Goal: Task Accomplishment & Management: Manage account settings

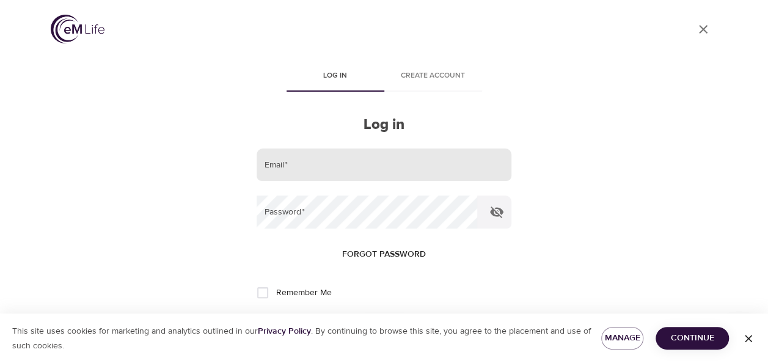
click at [316, 167] on input "email" at bounding box center [384, 164] width 254 height 33
type input "[EMAIL_ADDRESS][DOMAIN_NAME]"
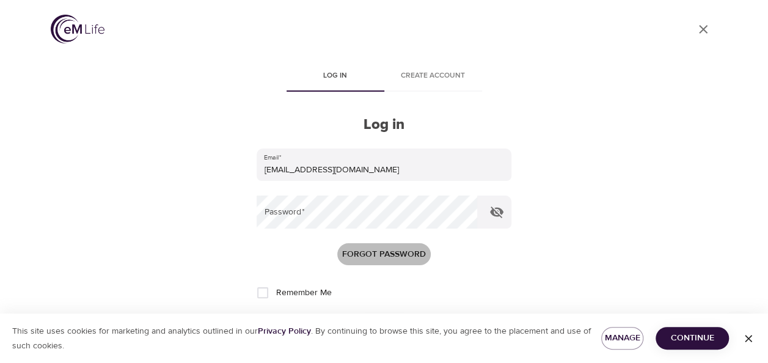
click at [356, 251] on span "Forgot password" at bounding box center [384, 254] width 84 height 15
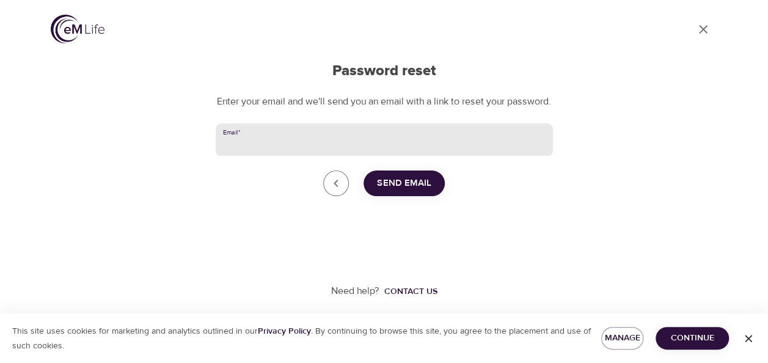
click at [260, 155] on input "Email   *" at bounding box center [384, 139] width 337 height 33
type input "[EMAIL_ADDRESS][DOMAIN_NAME]"
click at [426, 191] on span "Send Email" at bounding box center [404, 183] width 54 height 16
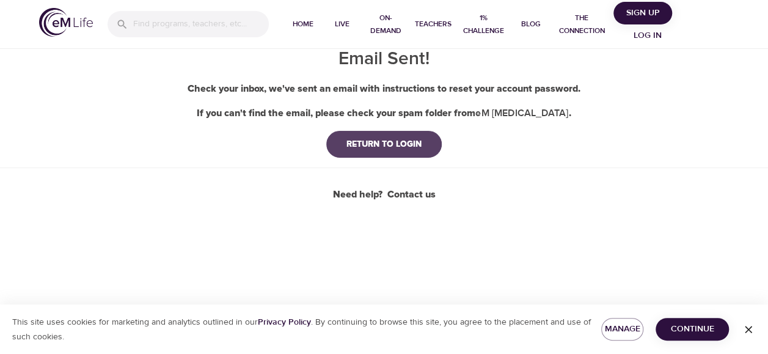
click at [390, 149] on div "RETURN TO LOGIN" at bounding box center [384, 144] width 95 height 12
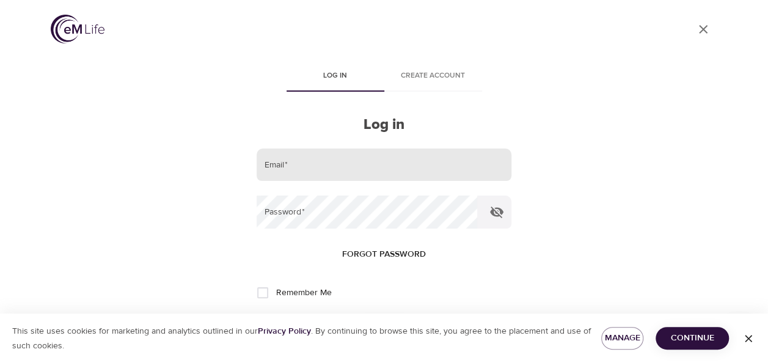
click at [322, 166] on input "email" at bounding box center [384, 164] width 254 height 33
type input "[EMAIL_ADDRESS][DOMAIN_NAME]"
click at [354, 320] on button "Log in" at bounding box center [384, 333] width 60 height 26
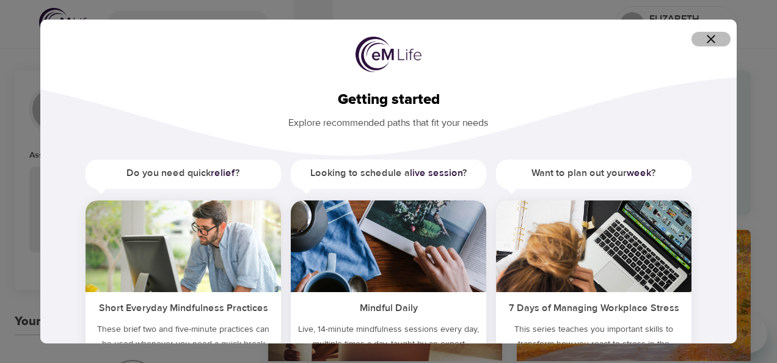
click at [712, 40] on icon "button" at bounding box center [711, 39] width 9 height 9
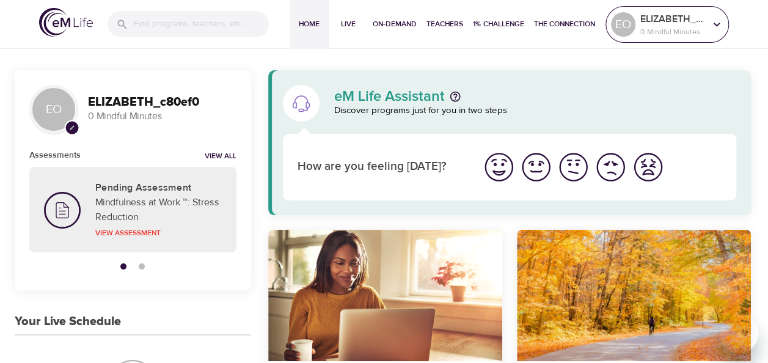
click at [675, 21] on p "ELIZABETH_c80ef0" at bounding box center [672, 19] width 65 height 15
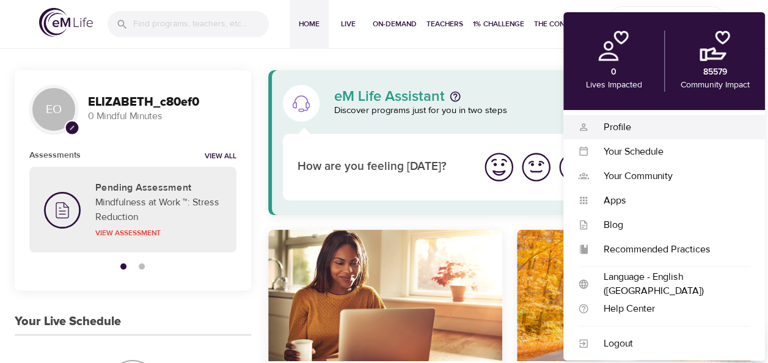
click at [643, 131] on div "Profile" at bounding box center [669, 127] width 161 height 14
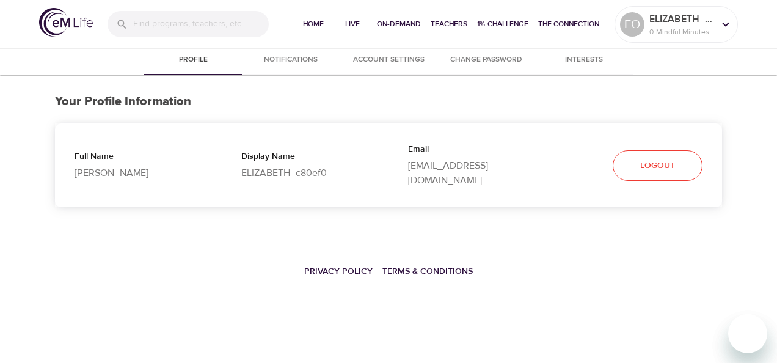
click at [285, 59] on span "Notifications" at bounding box center [290, 60] width 83 height 13
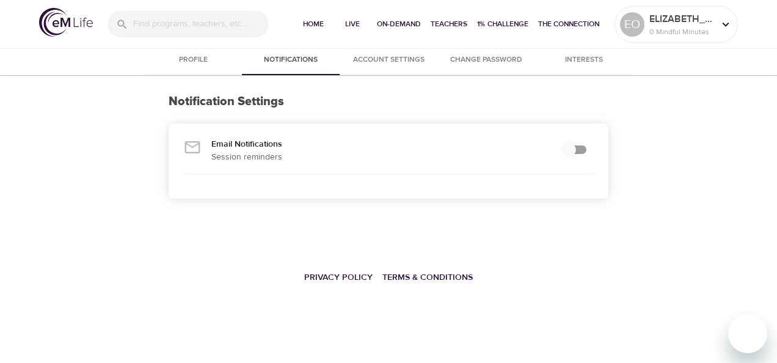
checkbox input "true"
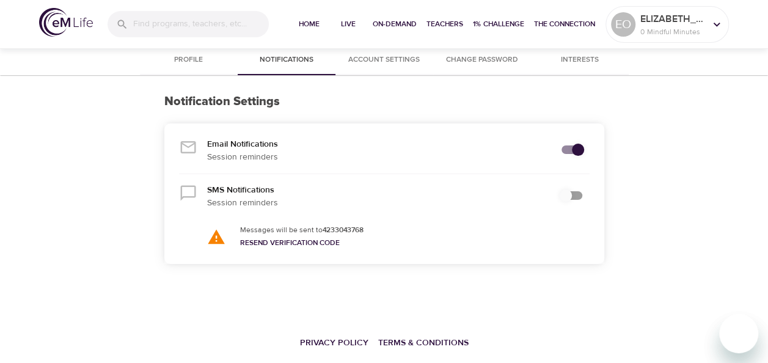
click at [384, 62] on span "Account Settings" at bounding box center [384, 60] width 83 height 13
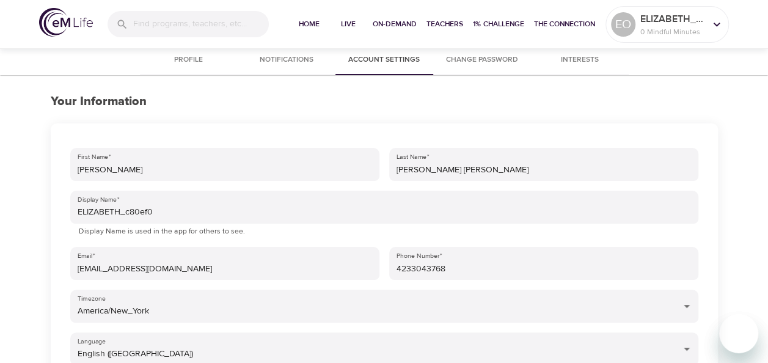
click at [569, 59] on span "Interests" at bounding box center [579, 60] width 83 height 13
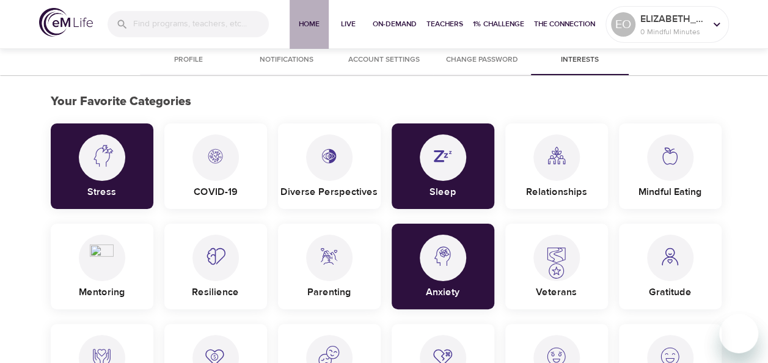
click at [308, 26] on span "Home" at bounding box center [309, 24] width 29 height 13
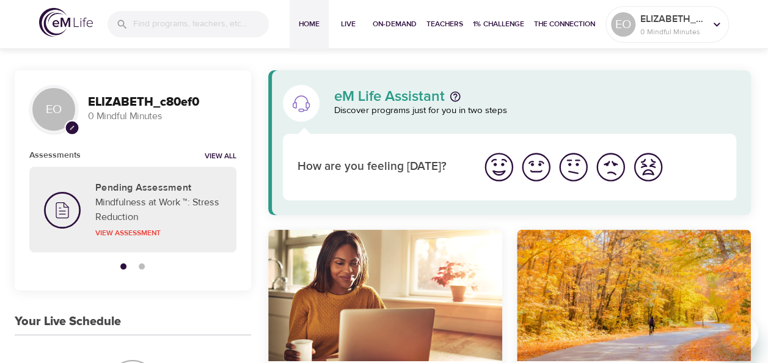
click at [73, 127] on icon at bounding box center [72, 128] width 4 height 4
click at [665, 24] on p "ELIZABETH_c80ef0" at bounding box center [672, 19] width 65 height 15
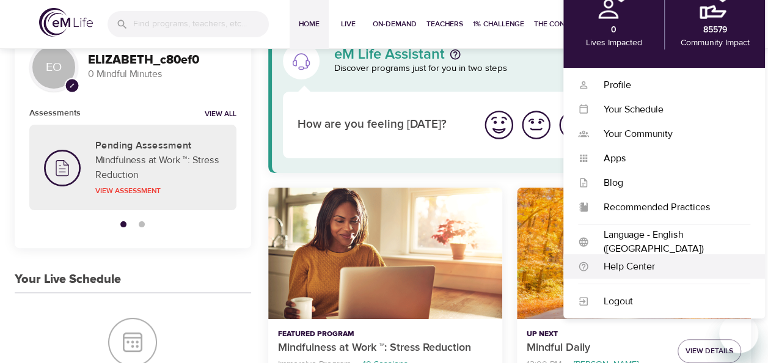
scroll to position [61, 0]
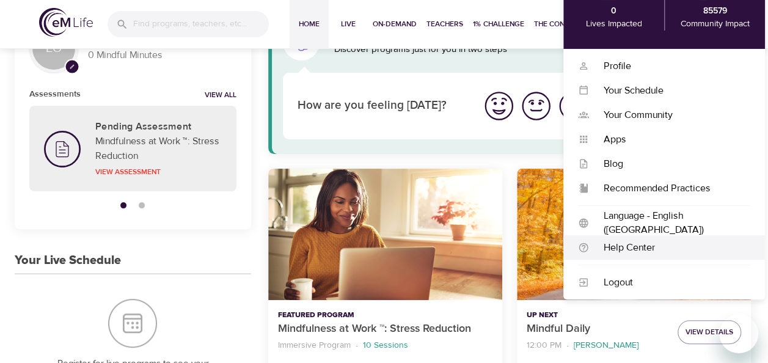
click at [635, 247] on div "Help Center" at bounding box center [669, 248] width 161 height 14
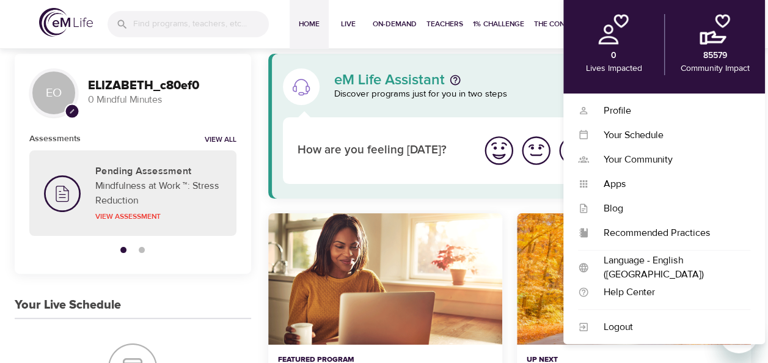
scroll to position [0, 0]
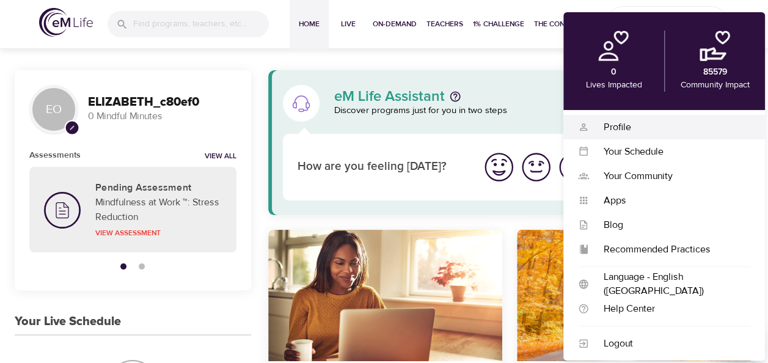
click at [630, 125] on div "Profile" at bounding box center [669, 127] width 161 height 14
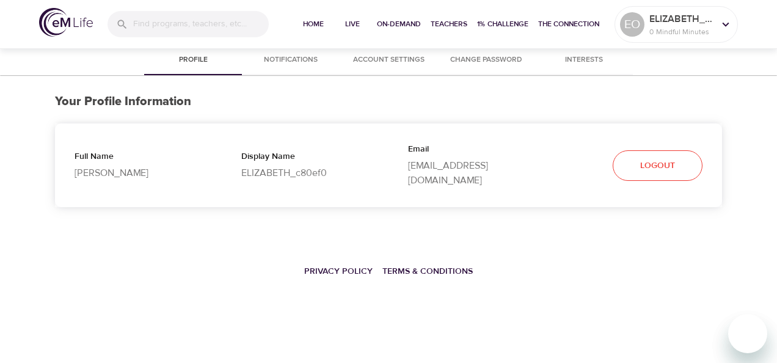
click at [377, 61] on span "Account Settings" at bounding box center [388, 60] width 83 height 13
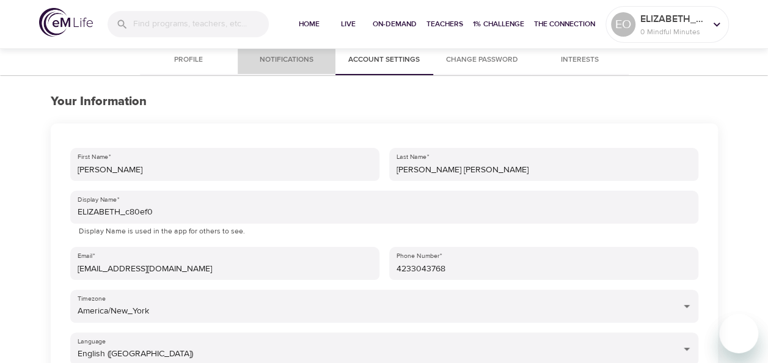
click at [284, 64] on span "Notifications" at bounding box center [286, 60] width 83 height 13
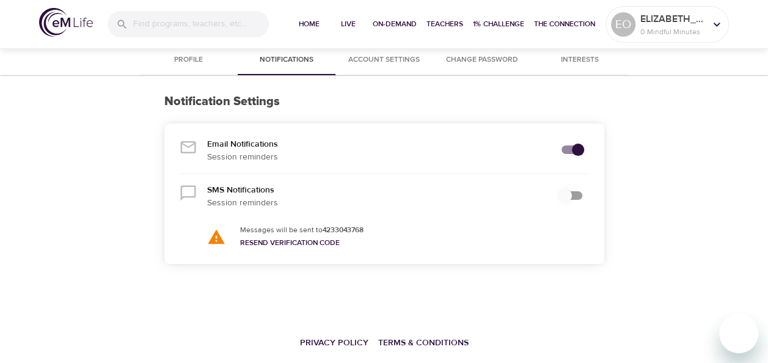
click at [409, 64] on span "Account Settings" at bounding box center [384, 60] width 83 height 13
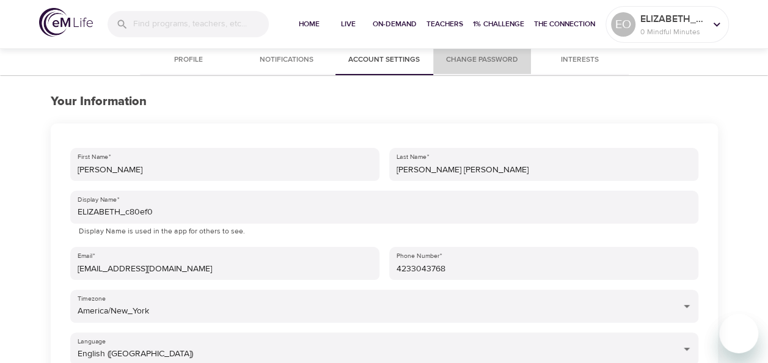
click at [478, 63] on span "Change Password" at bounding box center [482, 60] width 83 height 13
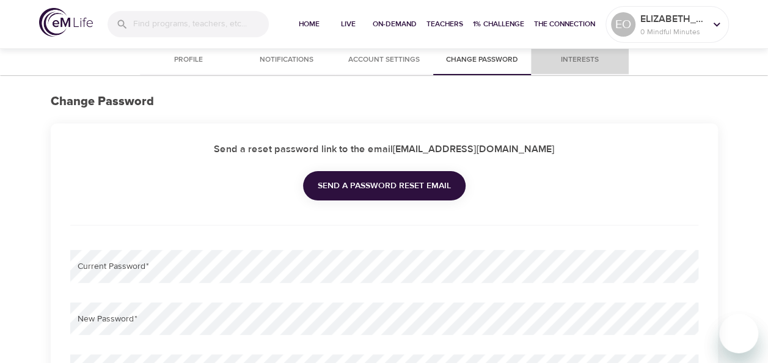
click at [569, 64] on span "Interests" at bounding box center [579, 60] width 83 height 13
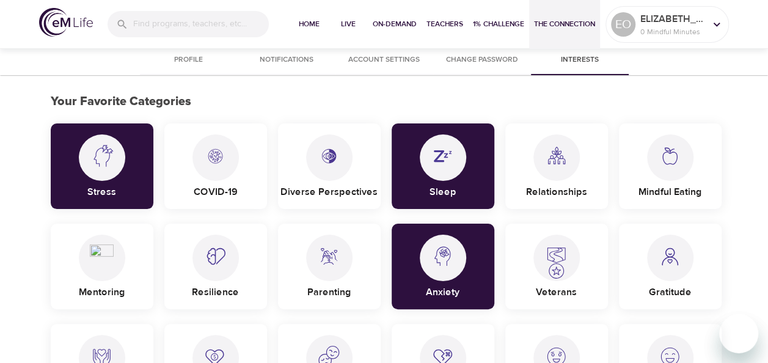
click at [571, 23] on span "The Connection" at bounding box center [564, 24] width 61 height 13
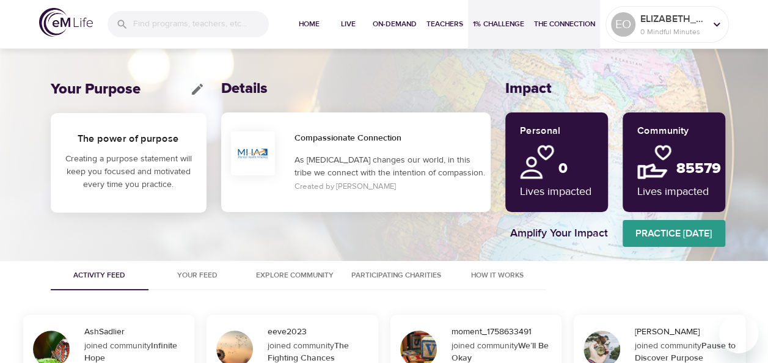
click at [483, 25] on span "1% Challenge" at bounding box center [498, 24] width 51 height 13
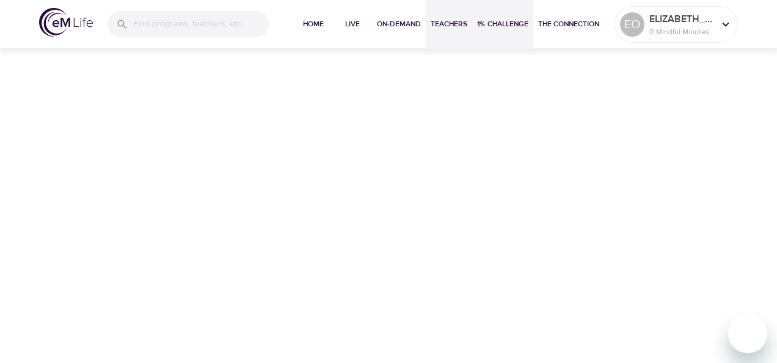
click at [453, 27] on span "Teachers" at bounding box center [449, 24] width 37 height 13
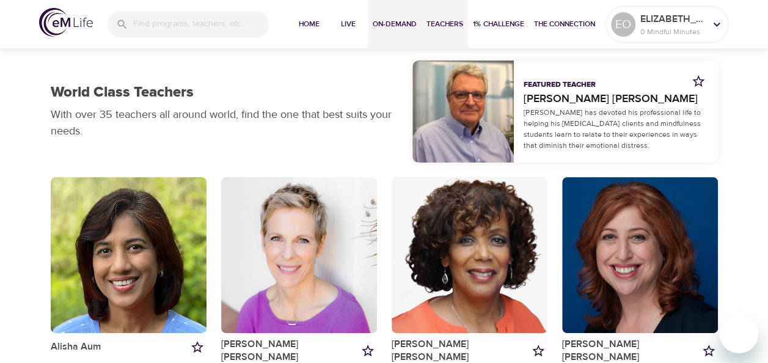
click at [405, 27] on span "On-Demand" at bounding box center [395, 24] width 44 height 13
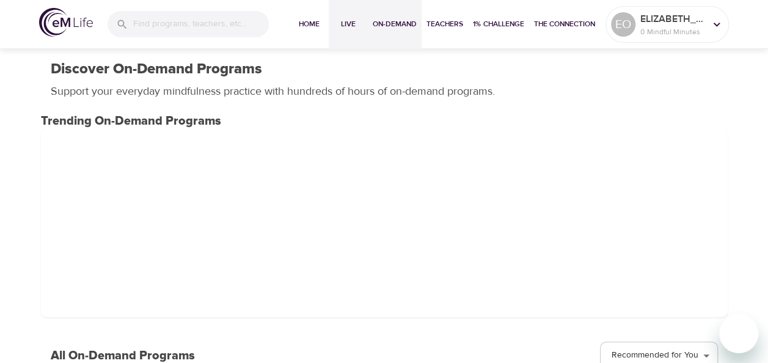
click at [352, 29] on span "Live" at bounding box center [348, 24] width 29 height 13
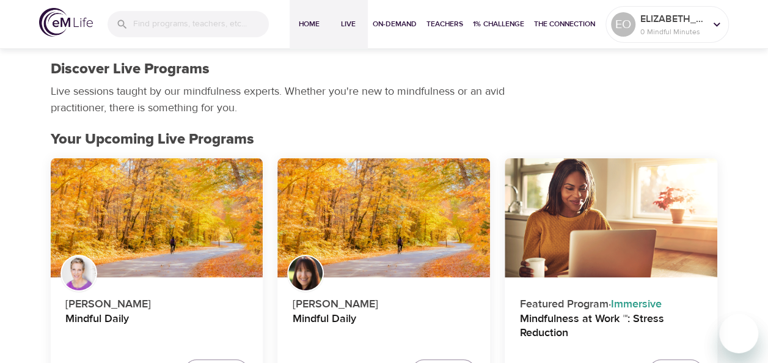
click at [299, 27] on span "Home" at bounding box center [309, 24] width 29 height 13
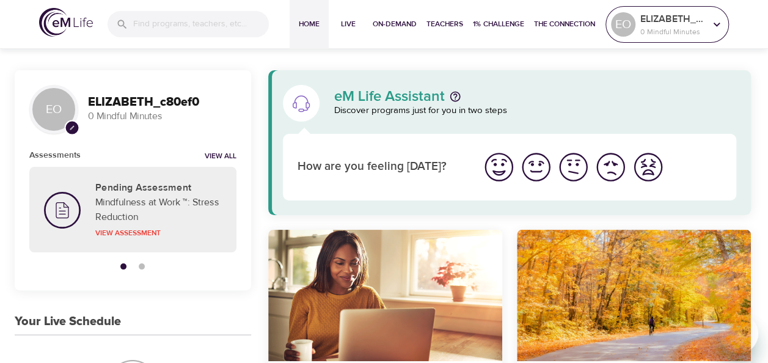
click at [690, 15] on p "ELIZABETH_c80ef0" at bounding box center [672, 19] width 65 height 15
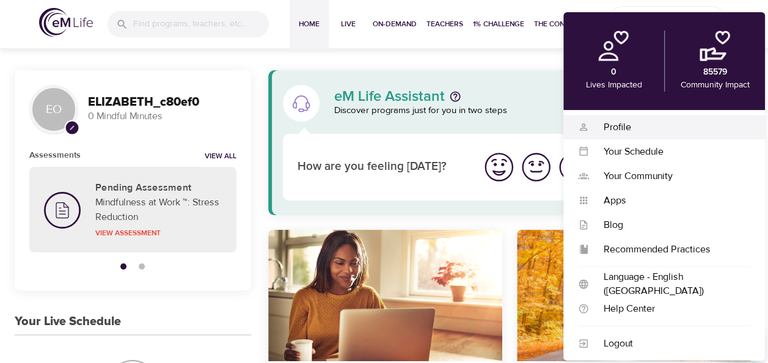
click at [621, 130] on div "Profile" at bounding box center [669, 127] width 161 height 14
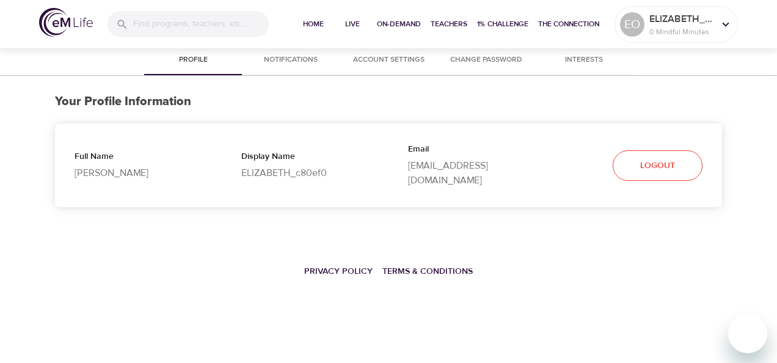
click at [401, 60] on span "Account Settings" at bounding box center [388, 60] width 83 height 13
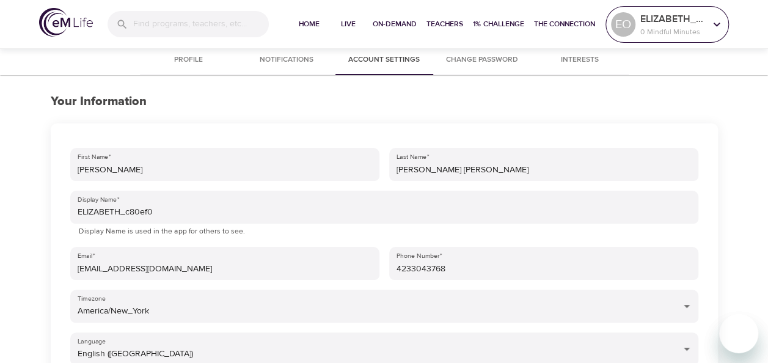
click at [712, 23] on icon at bounding box center [716, 24] width 13 height 13
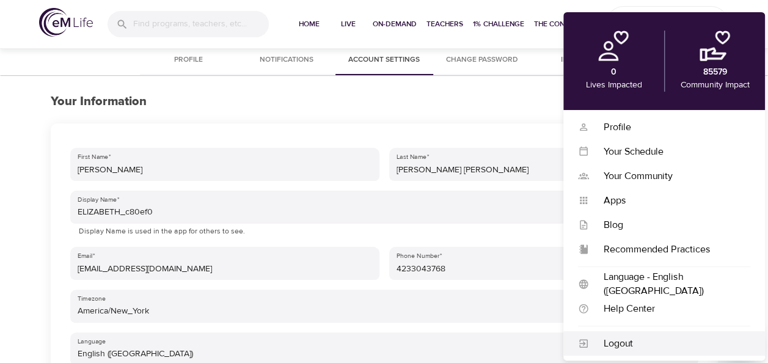
click at [629, 346] on div "Logout" at bounding box center [669, 344] width 161 height 14
